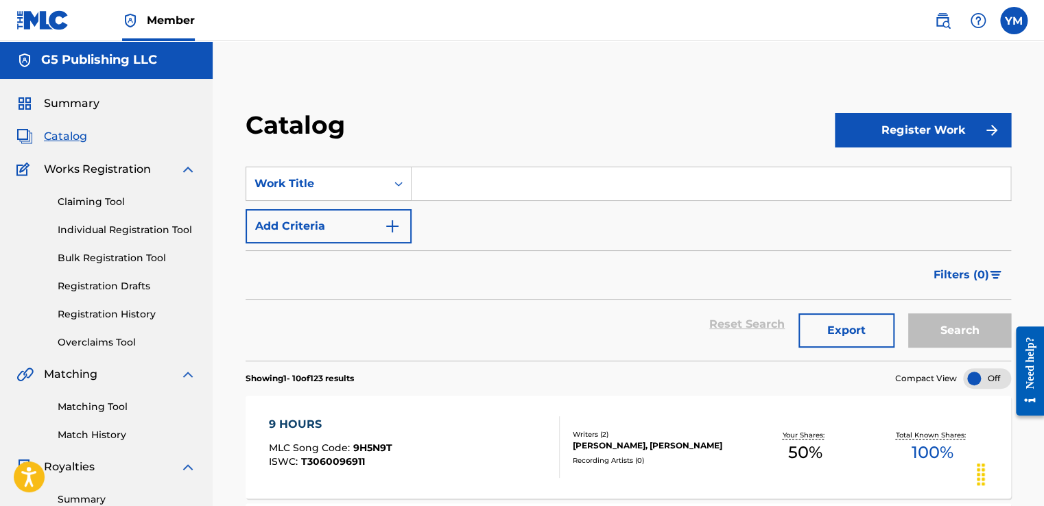
click at [71, 139] on span "Catalog" at bounding box center [65, 136] width 43 height 16
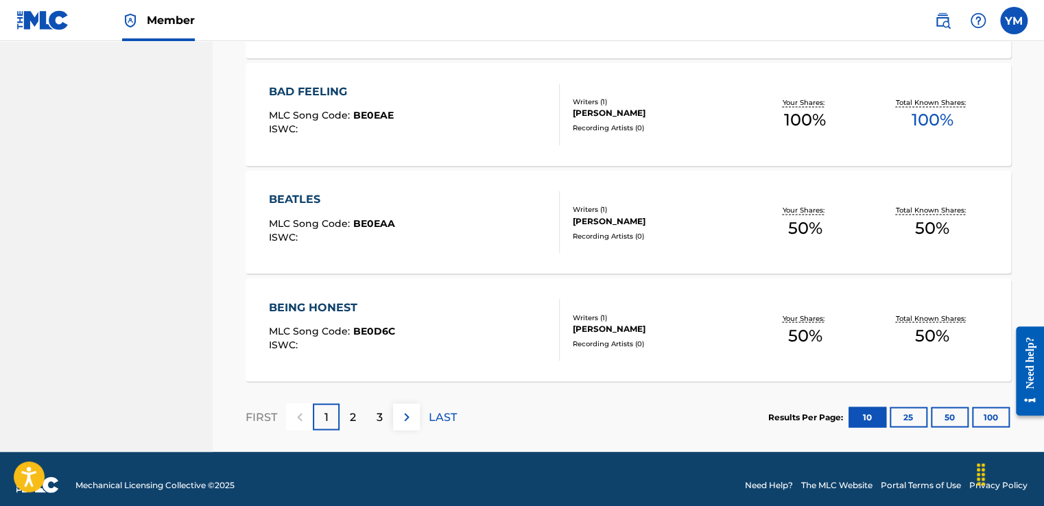
scroll to position [1091, 0]
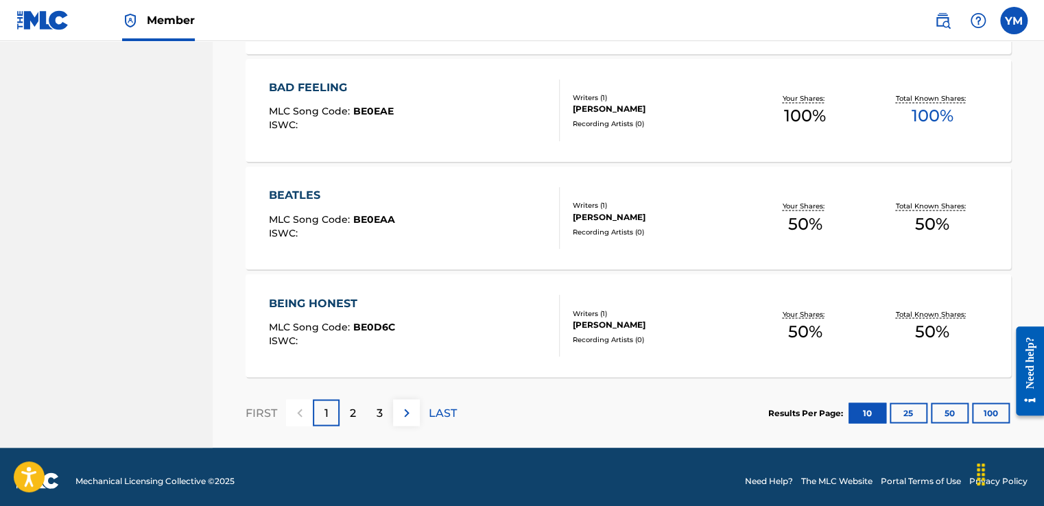
click at [352, 418] on p "2" at bounding box center [353, 413] width 6 height 16
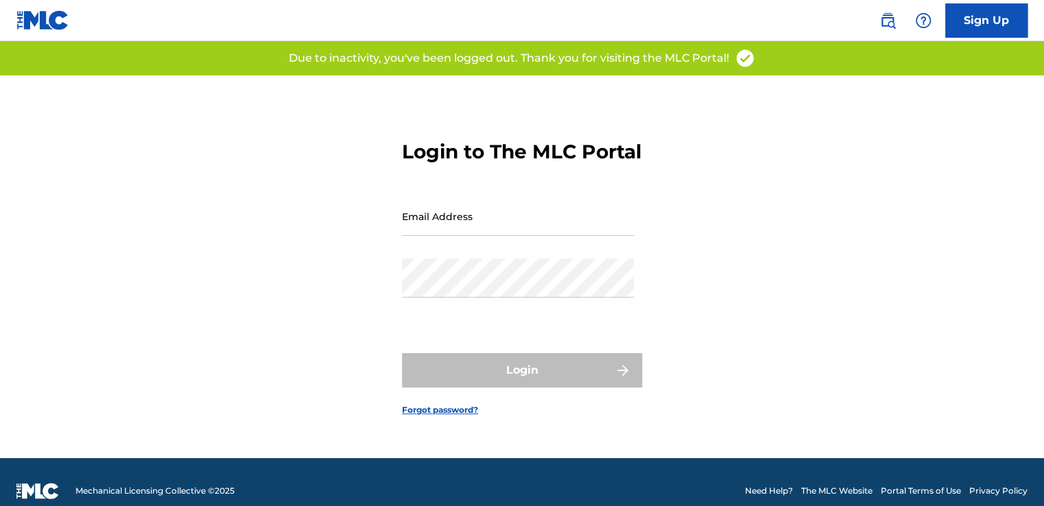
type input "[EMAIL_ADDRESS][DOMAIN_NAME]"
click at [446, 386] on div "Login" at bounding box center [522, 370] width 240 height 34
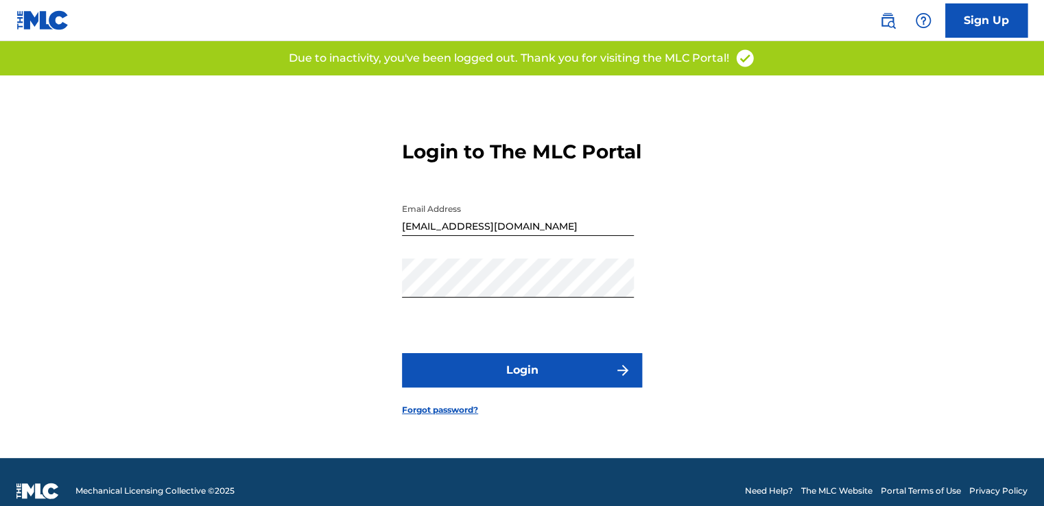
click at [446, 386] on button "Login" at bounding box center [522, 370] width 240 height 34
